Goal: Transaction & Acquisition: Purchase product/service

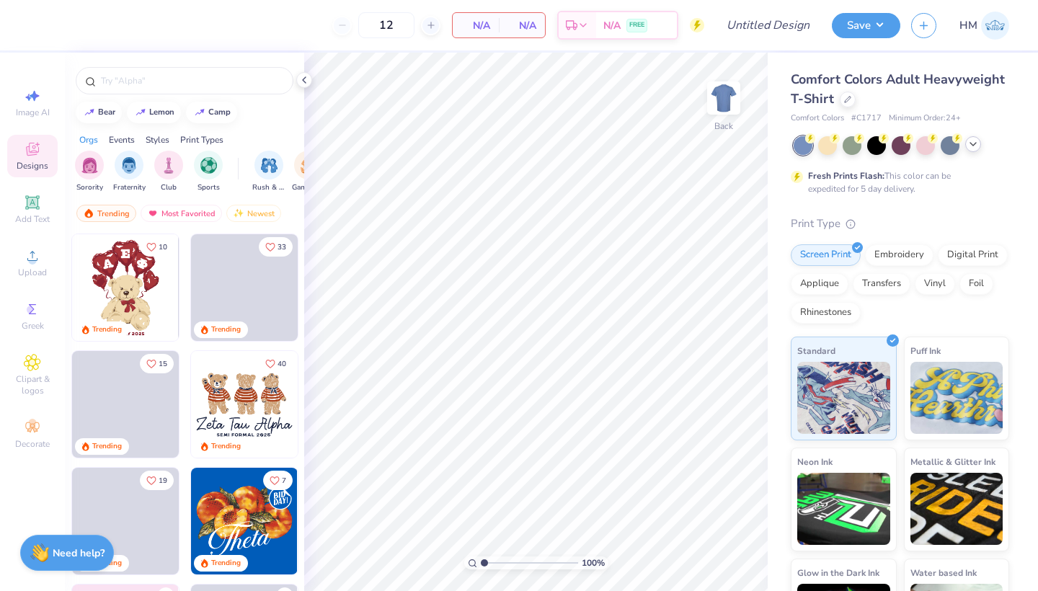
click at [973, 147] on icon at bounding box center [973, 144] width 12 height 12
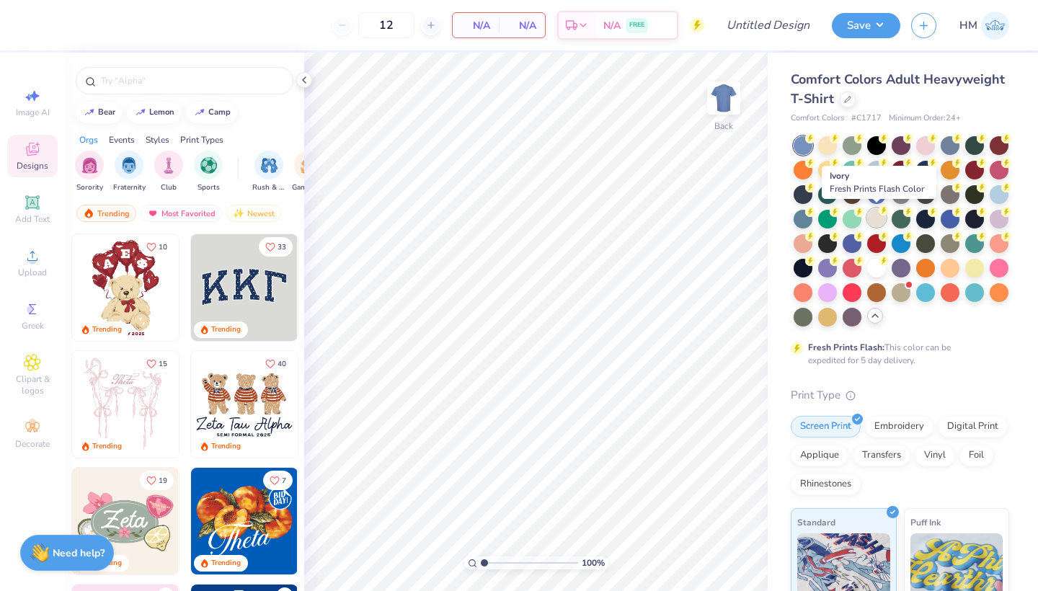
click at [874, 218] on div at bounding box center [876, 217] width 19 height 19
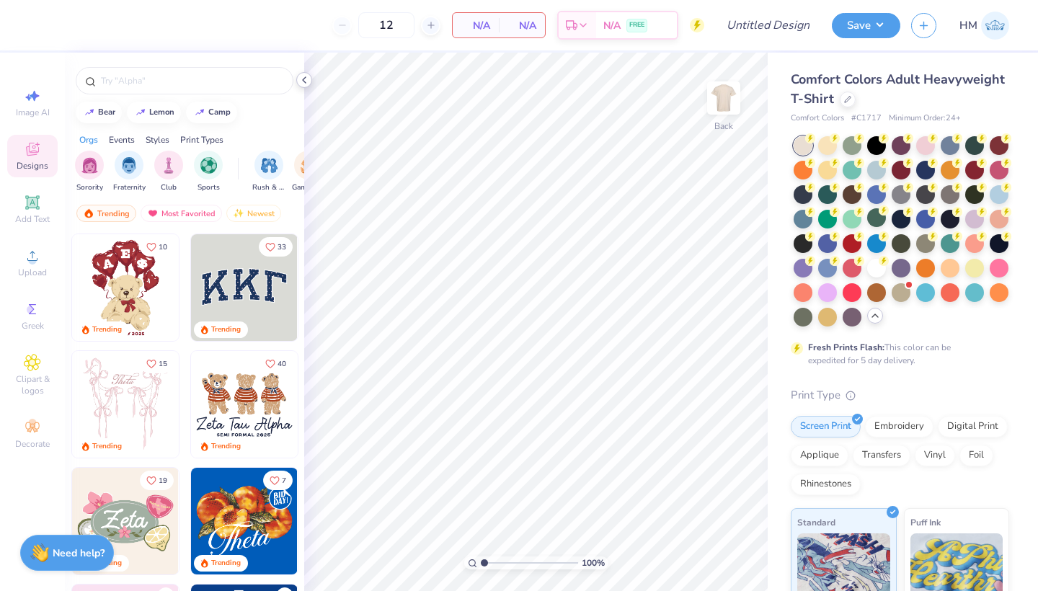
click at [301, 83] on icon at bounding box center [304, 80] width 12 height 12
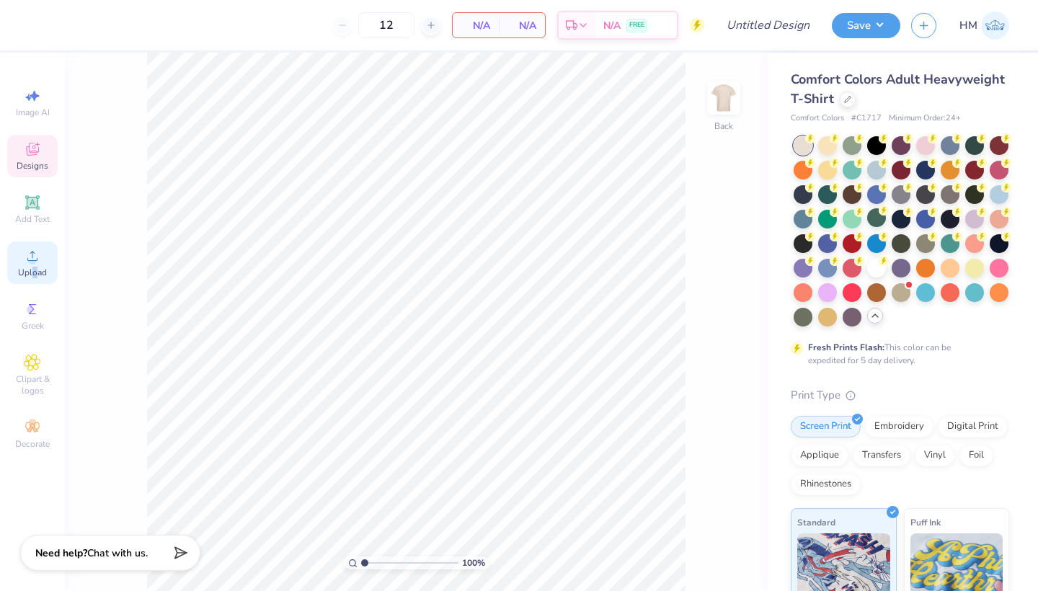
click at [35, 269] on span "Upload" at bounding box center [32, 273] width 29 height 12
click at [24, 262] on icon at bounding box center [32, 255] width 17 height 17
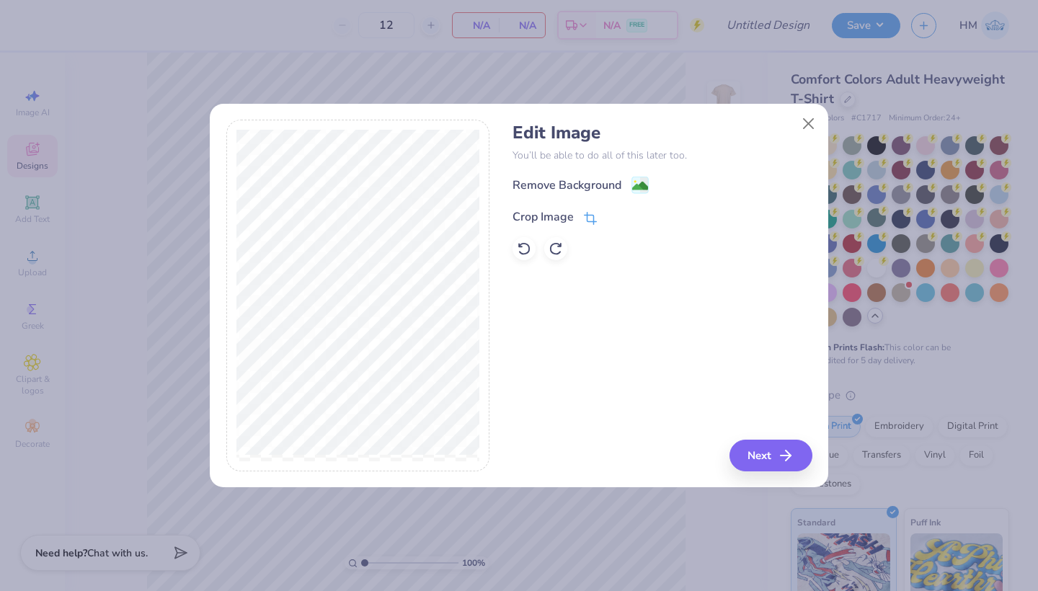
click at [590, 221] on icon at bounding box center [590, 218] width 13 height 13
click at [617, 213] on icon at bounding box center [615, 215] width 9 height 9
click at [636, 185] on image at bounding box center [640, 187] width 16 height 16
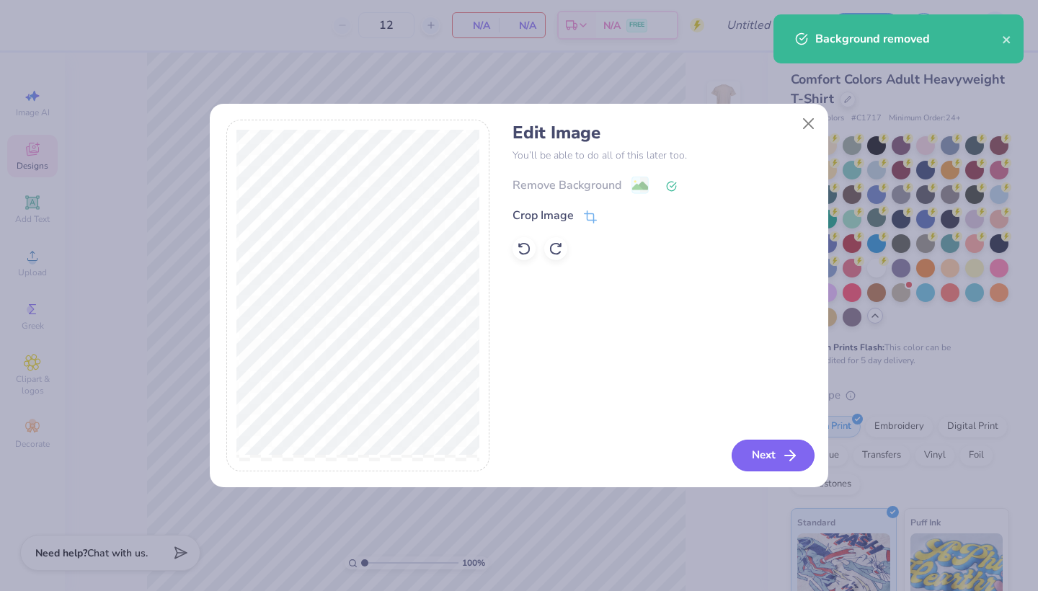
click at [782, 451] on icon "button" at bounding box center [789, 455] width 17 height 17
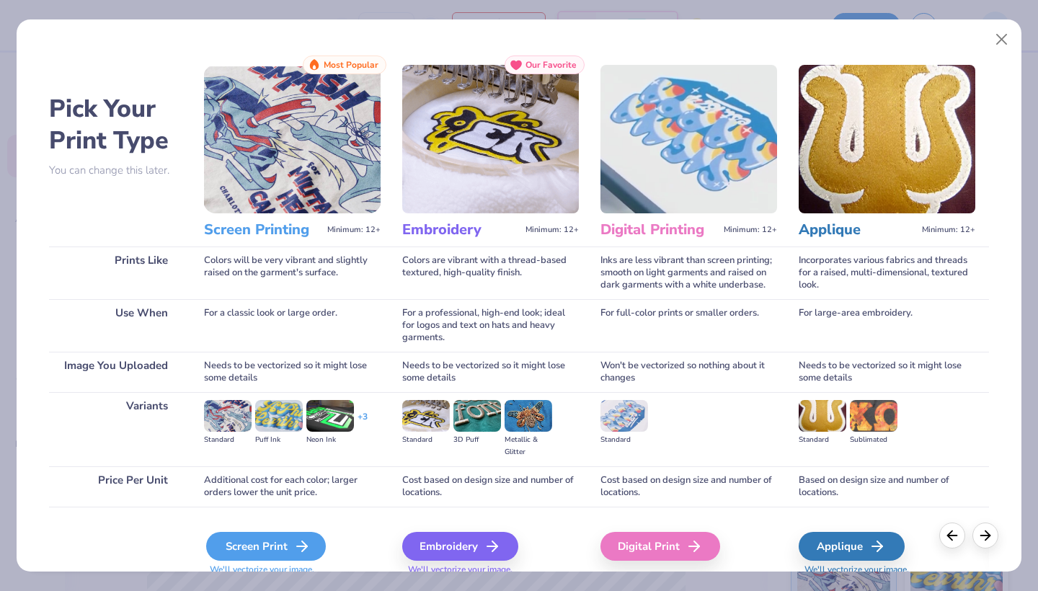
click at [259, 549] on div "Screen Print" at bounding box center [266, 546] width 120 height 29
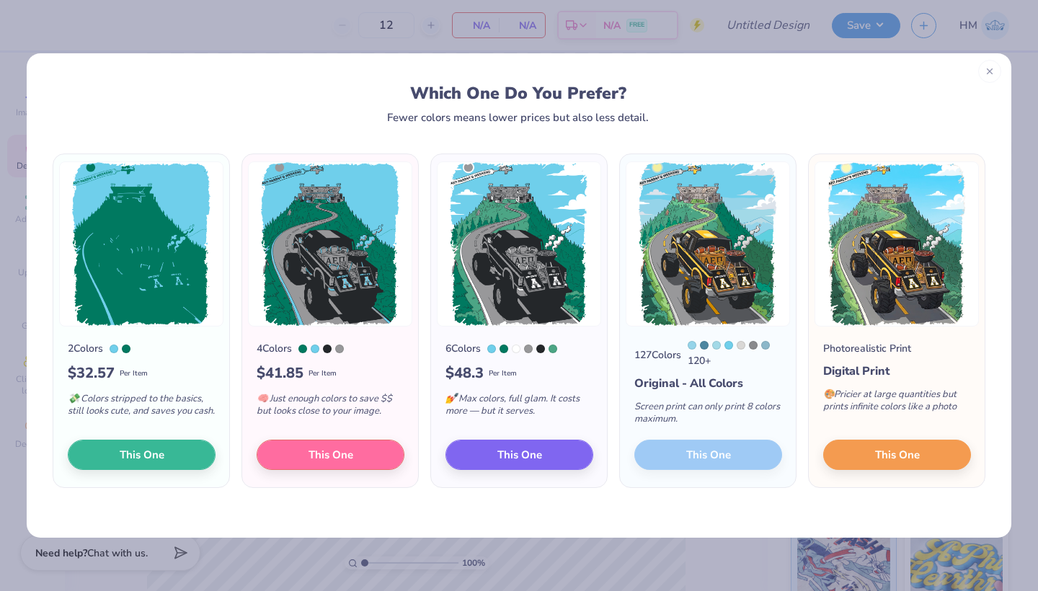
click at [986, 76] on div at bounding box center [989, 71] width 23 height 23
